Goal: Task Accomplishment & Management: Manage account settings

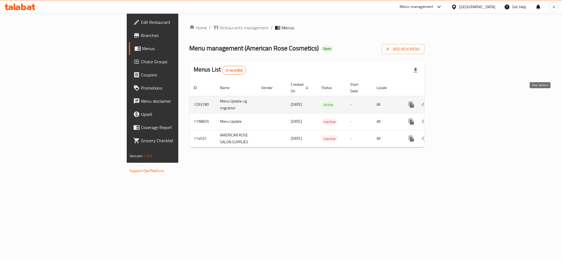
click at [454, 101] on icon "enhanced table" at bounding box center [451, 104] width 7 height 7
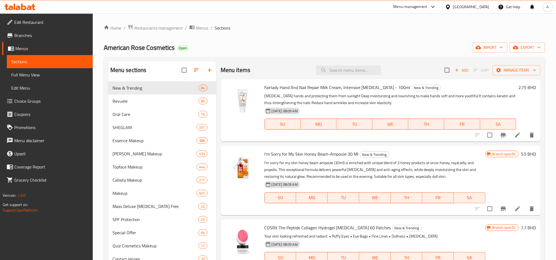
click at [44, 24] on span "Edit Restaurant" at bounding box center [51, 22] width 74 height 7
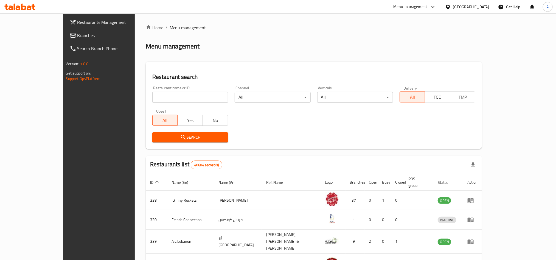
click at [466, 4] on div "[GEOGRAPHIC_DATA]" at bounding box center [471, 7] width 36 height 6
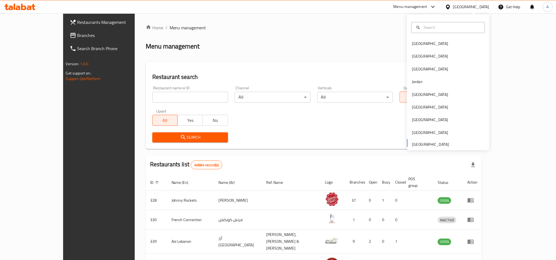
click at [370, 46] on div "Menu management" at bounding box center [314, 46] width 336 height 9
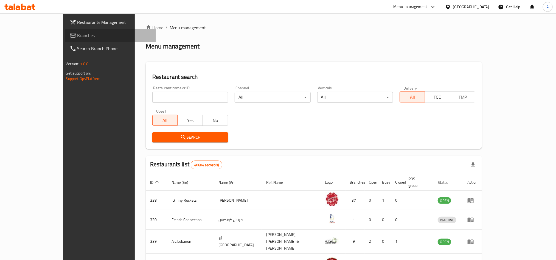
click at [77, 35] on span "Branches" at bounding box center [114, 35] width 74 height 7
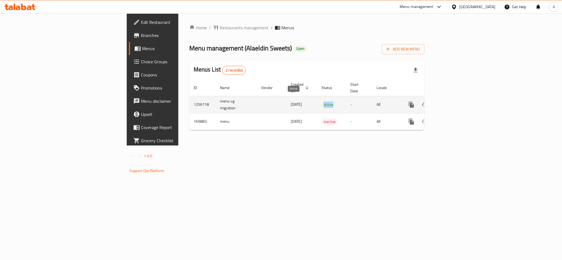
drag, startPoint x: 300, startPoint y: 100, endPoint x: 287, endPoint y: 100, distance: 12.3
click at [321, 102] on span "Active" at bounding box center [328, 105] width 14 height 6
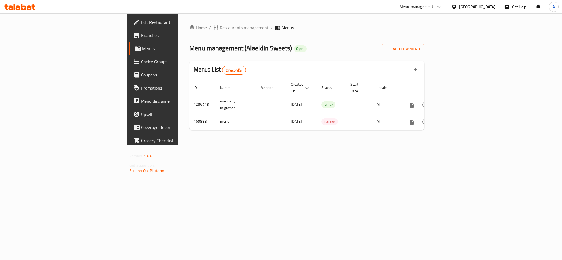
click at [301, 142] on div "Home / Restaurants management / Menus Menu management ( Alaeldin Sweets ) Open …" at bounding box center [306, 79] width 257 height 132
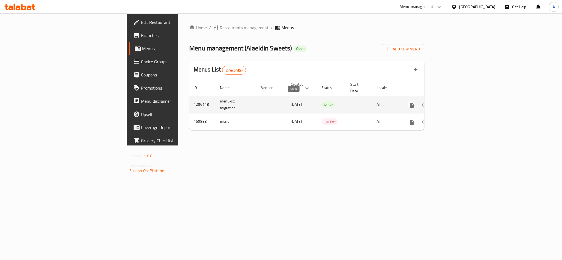
click at [321, 102] on span "Active" at bounding box center [328, 105] width 14 height 6
click at [454, 101] on icon "enhanced table" at bounding box center [451, 104] width 7 height 7
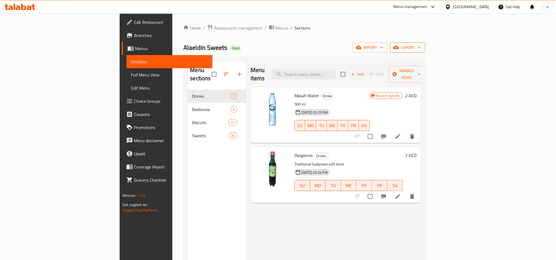
click at [422, 48] on icon "button" at bounding box center [418, 47] width 5 height 5
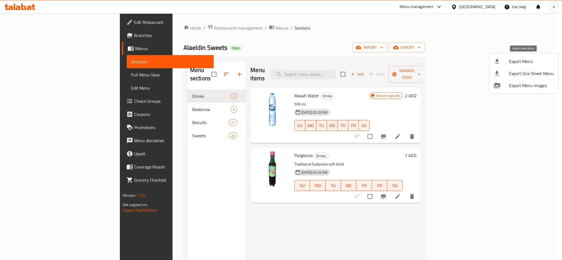
click at [529, 62] on span "Export Menu" at bounding box center [531, 61] width 45 height 7
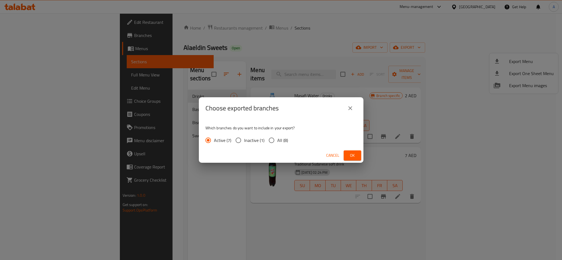
click at [279, 140] on span "All (8)" at bounding box center [282, 140] width 11 height 7
click at [277, 140] on input "All (8)" at bounding box center [272, 141] width 12 height 12
radio input "true"
click at [353, 156] on span "Ok" at bounding box center [352, 155] width 9 height 7
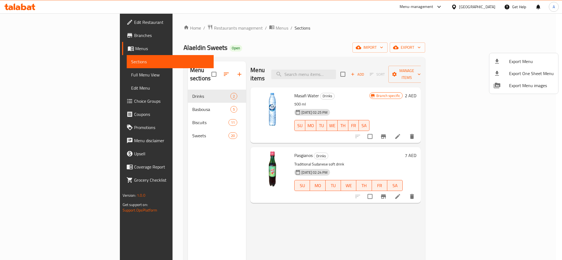
click at [44, 73] on div at bounding box center [281, 130] width 562 height 260
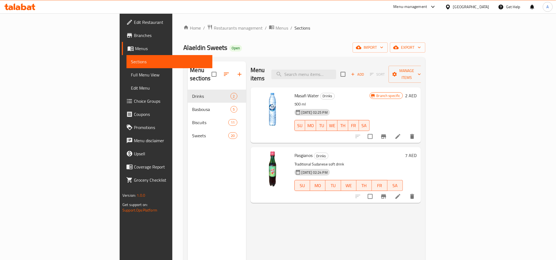
click at [131, 75] on span "Full Menu View" at bounding box center [169, 75] width 77 height 7
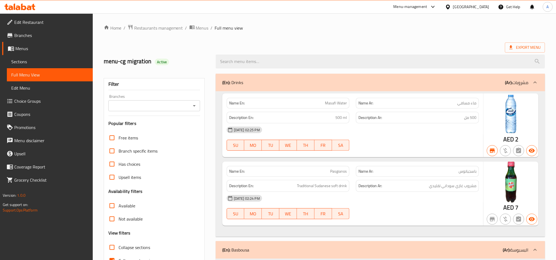
click at [188, 105] on input "Branches" at bounding box center [149, 106] width 79 height 8
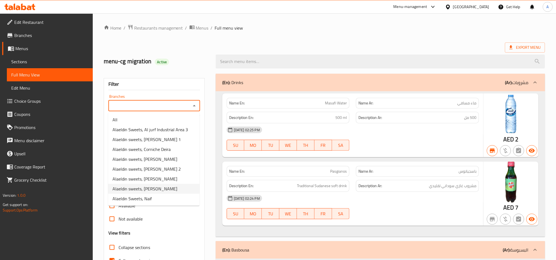
click at [168, 191] on li "Alaeldin sweets, [PERSON_NAME]" at bounding box center [153, 189] width 91 height 10
type input "Alaeldin sweets, [PERSON_NAME]"
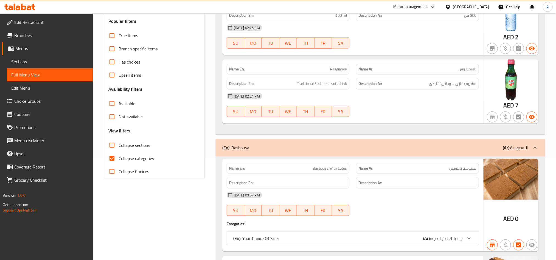
scroll to position [82, 0]
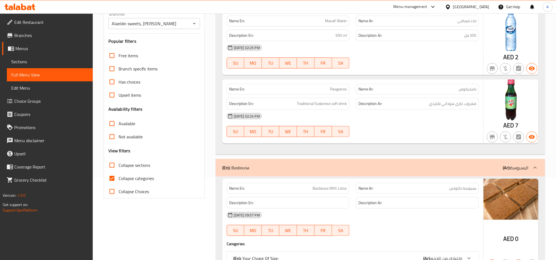
click at [125, 139] on span "Not available" at bounding box center [131, 137] width 24 height 7
click at [119, 139] on input "Not available" at bounding box center [111, 136] width 13 height 13
checkbox input "true"
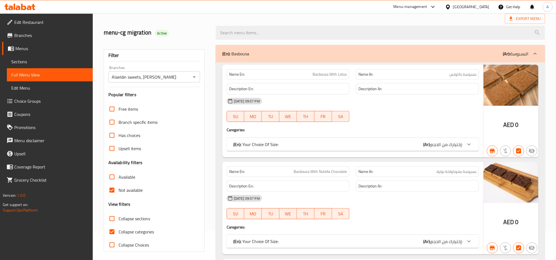
scroll to position [41, 0]
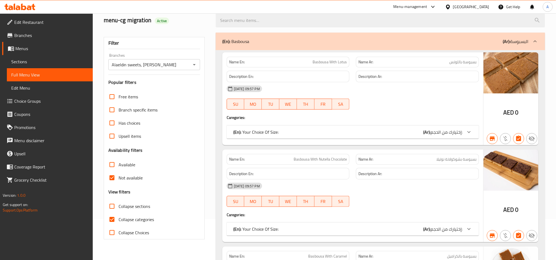
click at [131, 220] on span "Collapse categories" at bounding box center [136, 219] width 35 height 7
click at [119, 220] on input "Collapse categories" at bounding box center [111, 219] width 13 height 13
checkbox input "false"
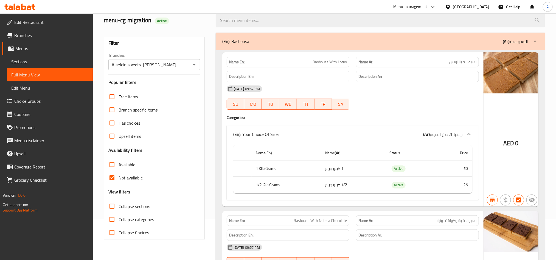
drag, startPoint x: 122, startPoint y: 165, endPoint x: 122, endPoint y: 177, distance: 11.5
click at [122, 165] on span "Available" at bounding box center [127, 165] width 17 height 7
click at [119, 165] on input "Available" at bounding box center [111, 164] width 13 height 13
checkbox input "true"
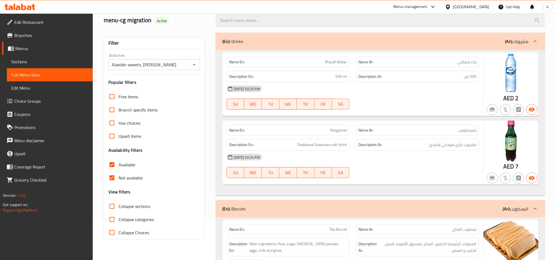
click at [122, 177] on span "Not available" at bounding box center [131, 178] width 24 height 7
click at [119, 177] on input "Not available" at bounding box center [111, 177] width 13 height 13
checkbox input "false"
click at [148, 66] on input "Alaeldin sweets, [PERSON_NAME]" at bounding box center [149, 65] width 79 height 8
click at [179, 63] on input "Alaeldin sweets, [PERSON_NAME]" at bounding box center [149, 65] width 79 height 8
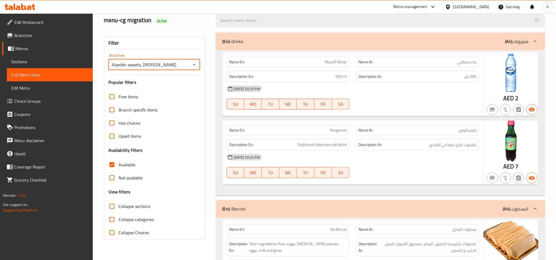
click at [187, 65] on input "Alaeldin sweets, [PERSON_NAME]" at bounding box center [149, 65] width 79 height 8
click at [192, 65] on icon "Open" at bounding box center [194, 64] width 7 height 7
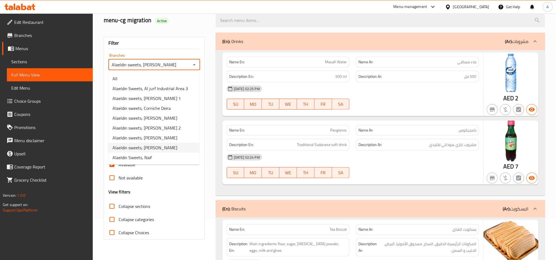
click at [153, 151] on span "Alaeldin sweets, [PERSON_NAME]" at bounding box center [144, 148] width 65 height 7
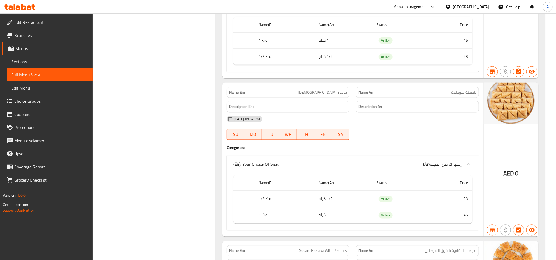
scroll to position [2696, 0]
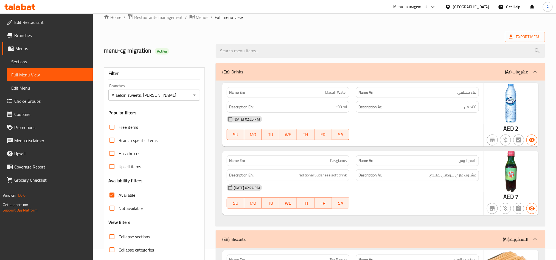
scroll to position [41, 0]
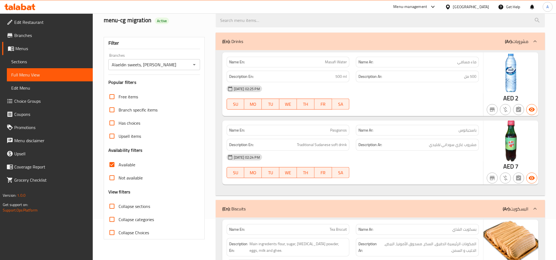
click at [53, 63] on span "Sections" at bounding box center [49, 61] width 77 height 7
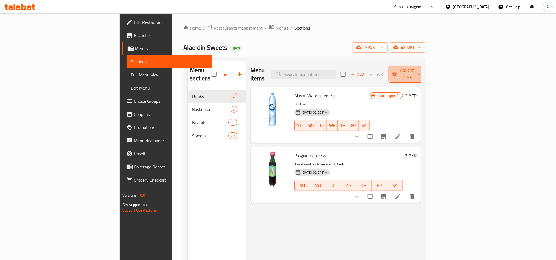
click at [425, 66] on button "Manage items" at bounding box center [406, 74] width 37 height 17
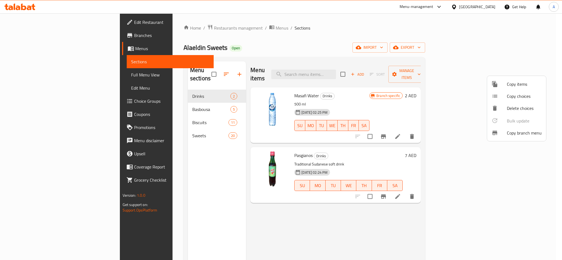
click at [388, 94] on div at bounding box center [281, 130] width 562 height 260
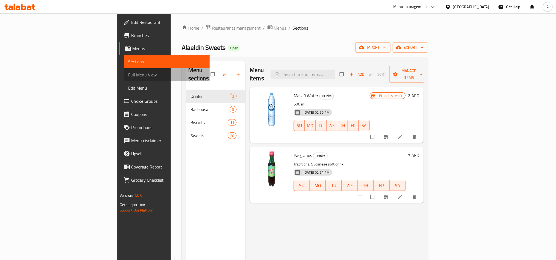
click at [128, 75] on span "Full Menu View" at bounding box center [166, 75] width 77 height 7
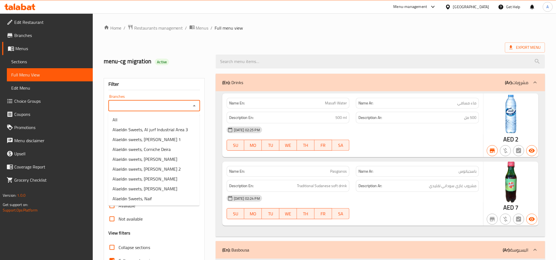
click at [185, 105] on input "Branches" at bounding box center [149, 106] width 79 height 8
click at [155, 195] on li "Alaeldin Sweets, Naif" at bounding box center [153, 199] width 91 height 10
type input "Alaeldin Sweets, Naif"
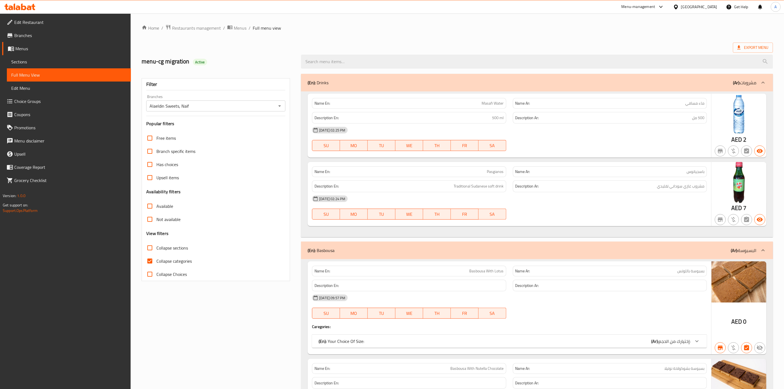
click at [166, 219] on span "Not available" at bounding box center [168, 219] width 24 height 7
click at [156, 219] on input "Not available" at bounding box center [149, 219] width 13 height 13
checkbox input "true"
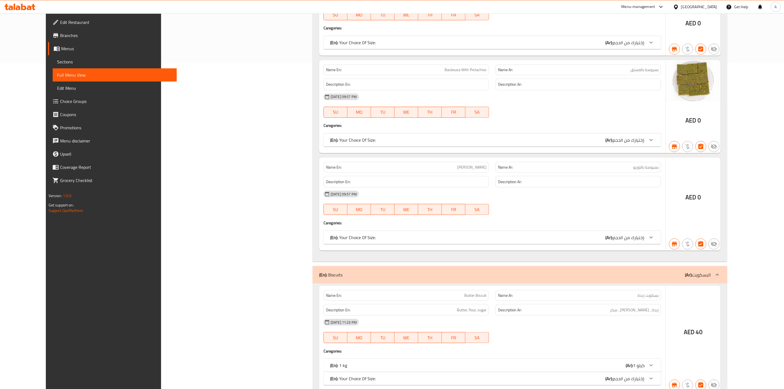
scroll to position [250, 0]
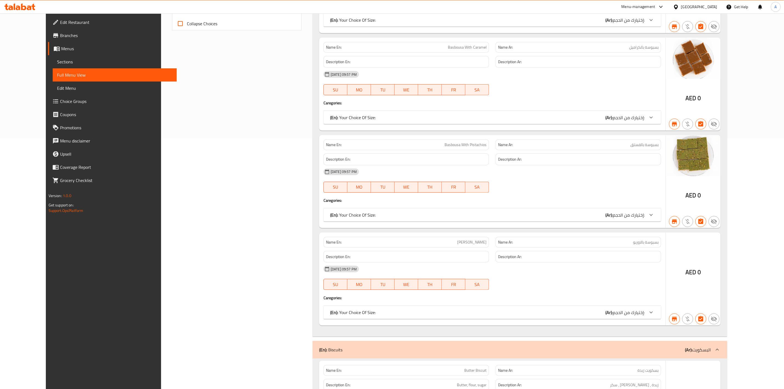
click at [239, 95] on div "Filter Branches Alaeldin Sweets, Naif Branches Popular filters Free items Branc…" at bounding box center [239, 263] width 140 height 886
